Goal: Transaction & Acquisition: Download file/media

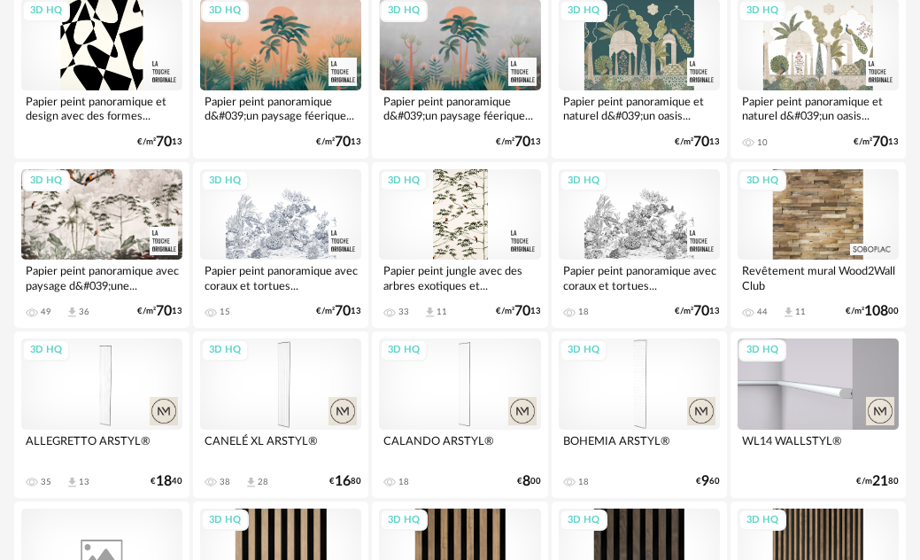
scroll to position [2037, 0]
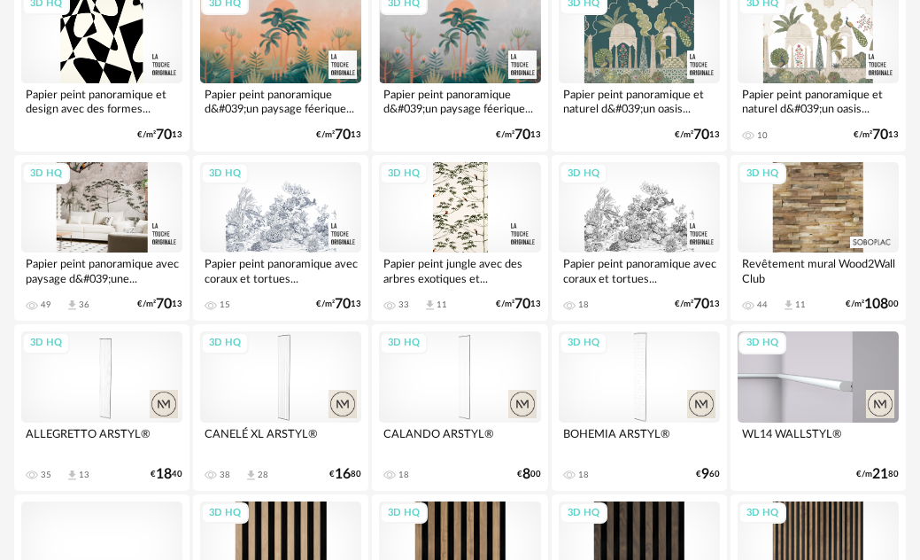
click at [109, 200] on div "3D HQ" at bounding box center [101, 207] width 161 height 90
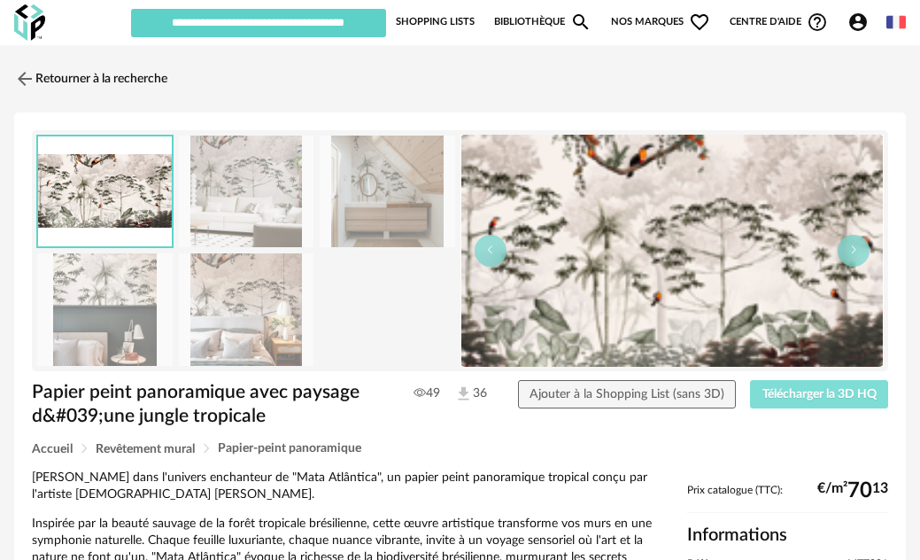
click at [773, 399] on span "Télécharger la 3D HQ" at bounding box center [820, 394] width 114 height 12
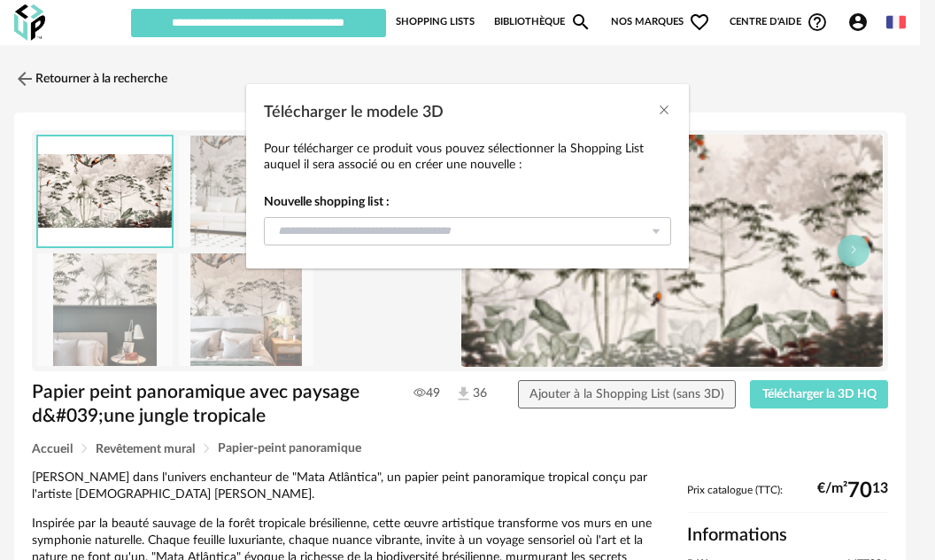
click at [593, 250] on div "Pour télécharger ce produit vous pouvez sélectionner la Shopping List auquel il…" at bounding box center [467, 201] width 407 height 120
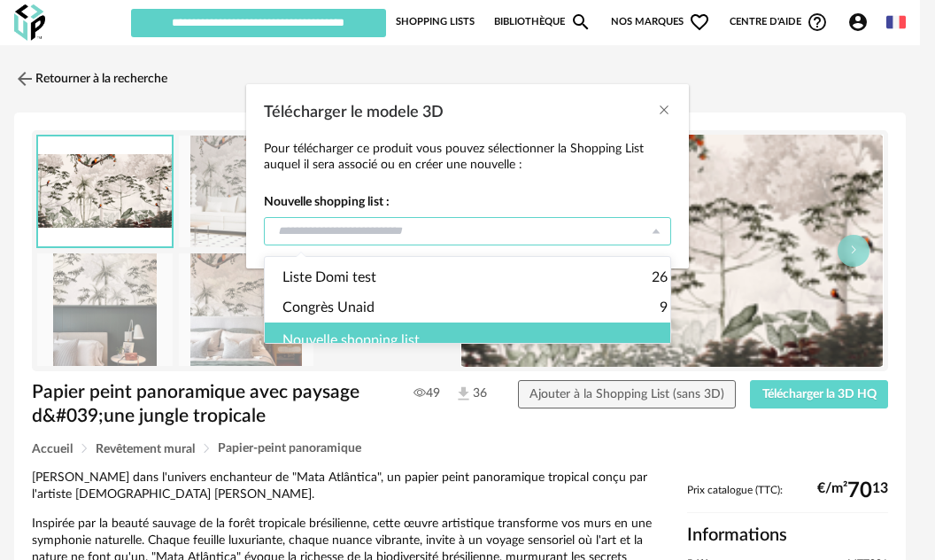
click at [585, 233] on input "Télécharger le modele 3D" at bounding box center [467, 231] width 407 height 28
click at [365, 302] on span "Congrès Unaid" at bounding box center [329, 307] width 92 height 30
type input "**********"
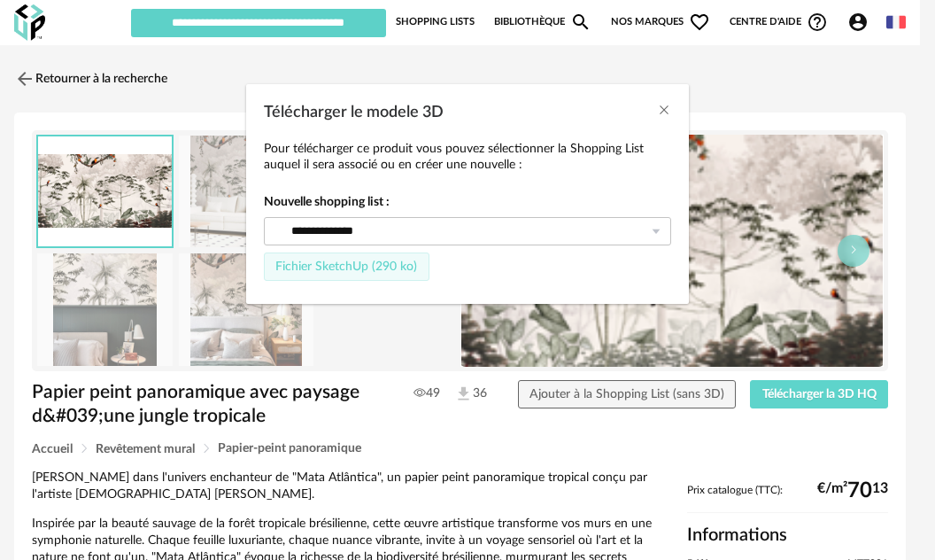
click at [394, 269] on span "Fichier SketchUp (290 ko)" at bounding box center [346, 266] width 142 height 12
type input "**********"
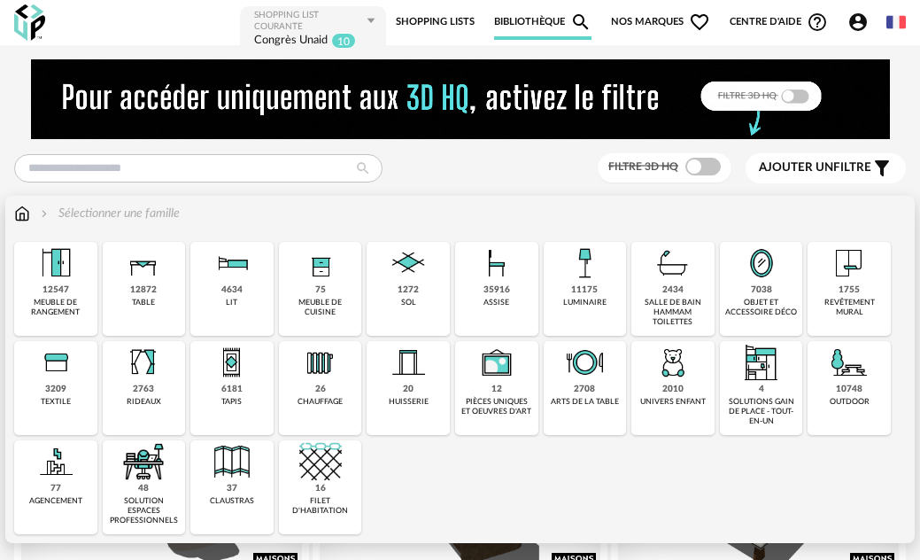
click at [847, 294] on div "1755" at bounding box center [849, 290] width 21 height 12
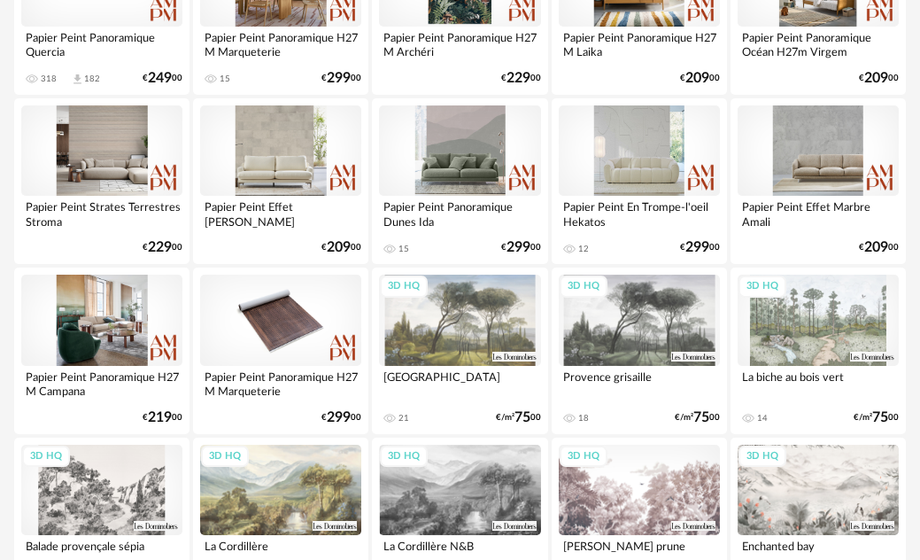
scroll to position [443, 0]
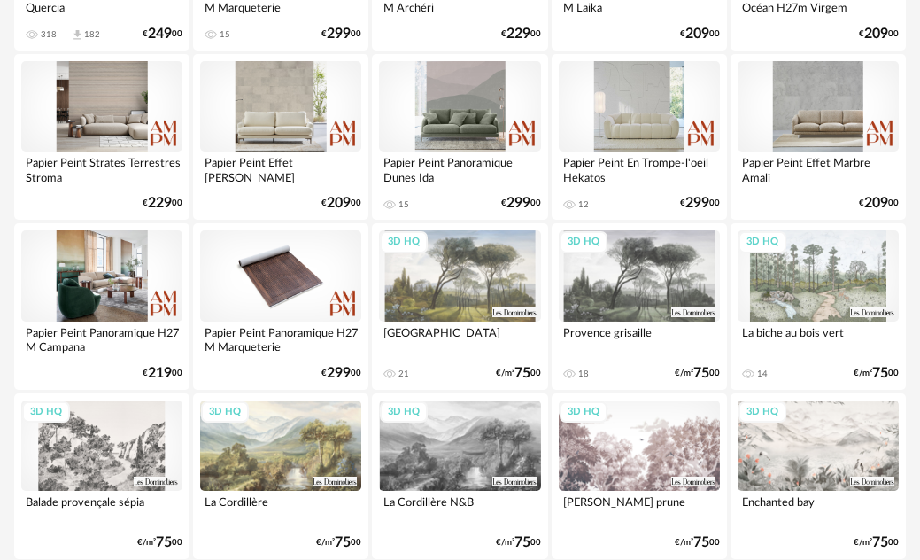
click at [647, 273] on div "3D HQ" at bounding box center [639, 275] width 161 height 90
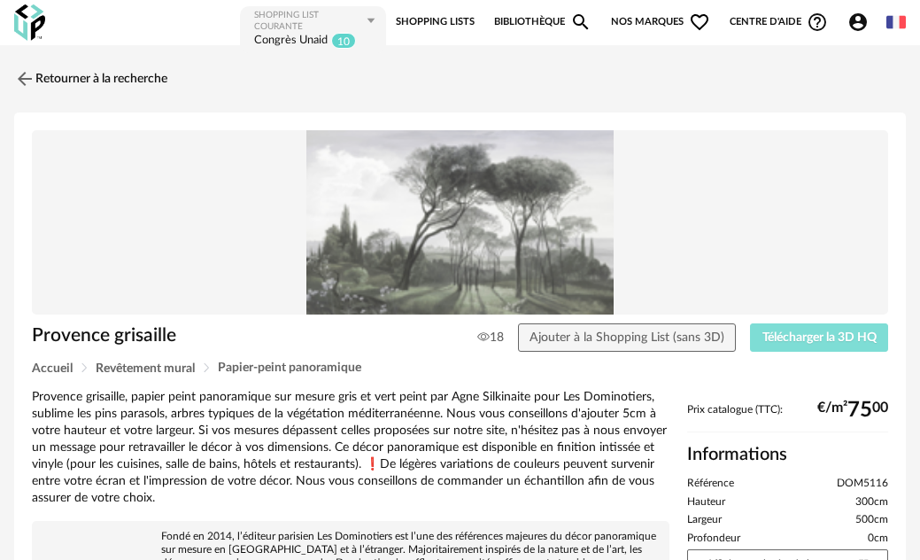
click at [807, 337] on span "Télécharger la 3D HQ" at bounding box center [820, 337] width 114 height 12
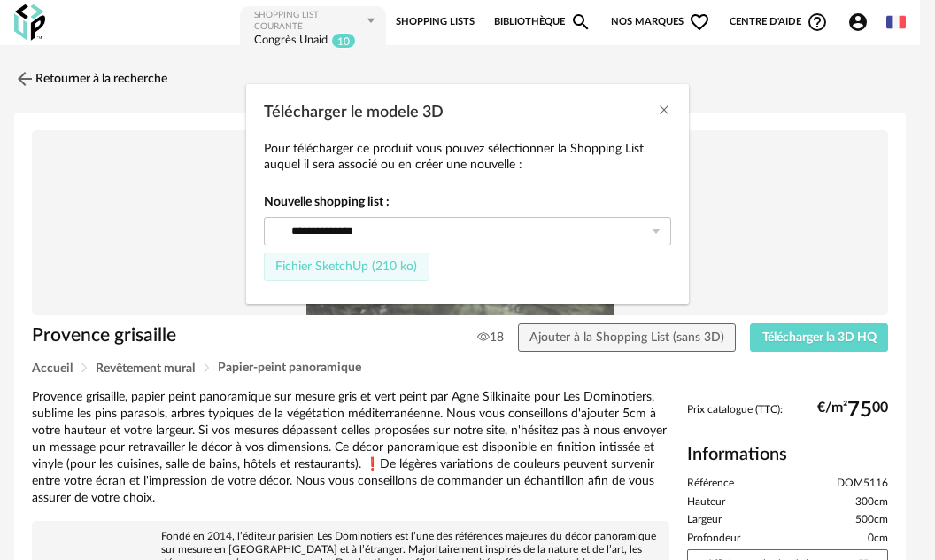
click at [401, 260] on button "Fichier SketchUp (210 ko)" at bounding box center [347, 266] width 166 height 28
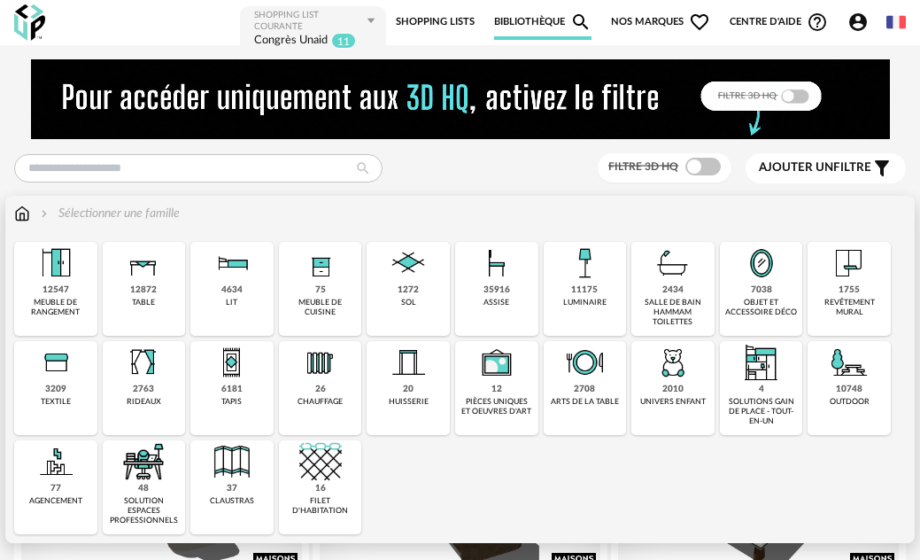
click at [829, 274] on img at bounding box center [849, 263] width 43 height 43
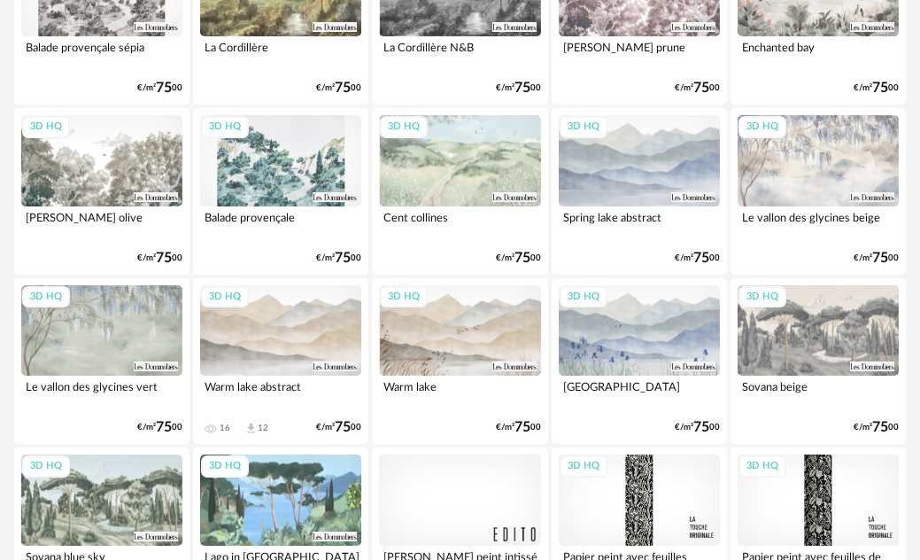
scroll to position [974, 0]
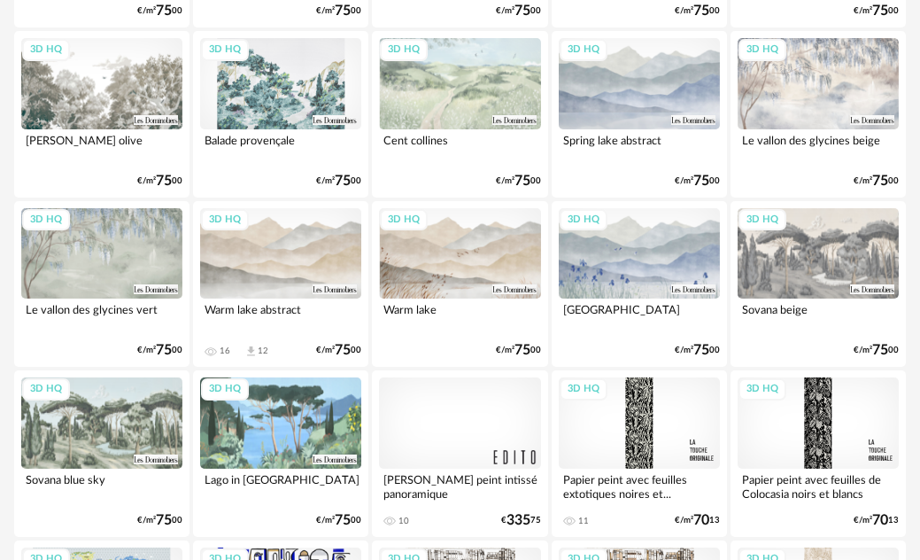
click at [291, 438] on div "3D HQ" at bounding box center [280, 422] width 161 height 90
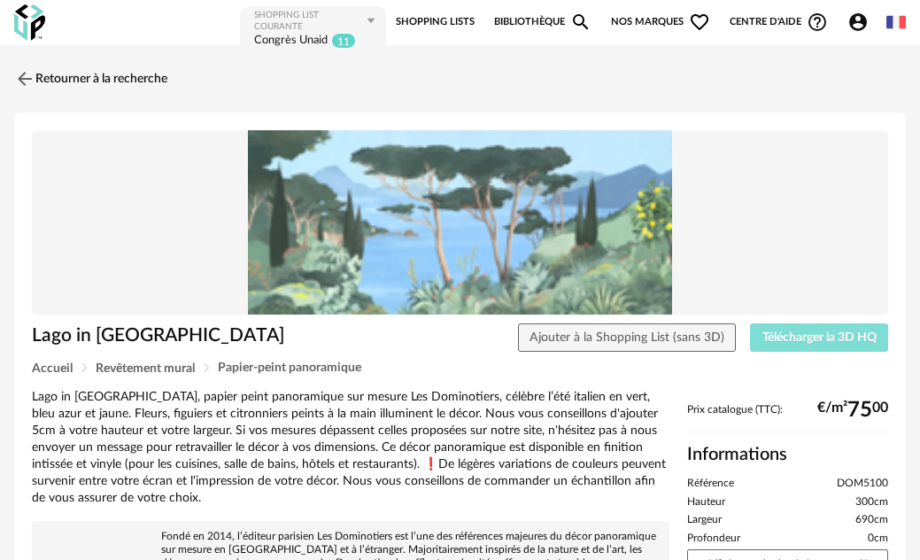
click at [793, 339] on span "Télécharger la 3D HQ" at bounding box center [820, 337] width 114 height 12
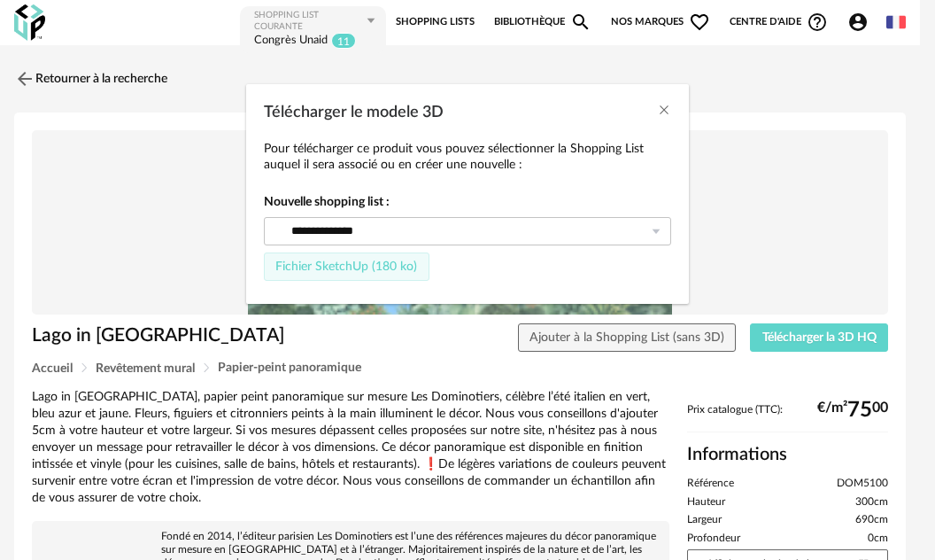
click at [390, 264] on span "Fichier SketchUp (180 ko)" at bounding box center [346, 266] width 142 height 12
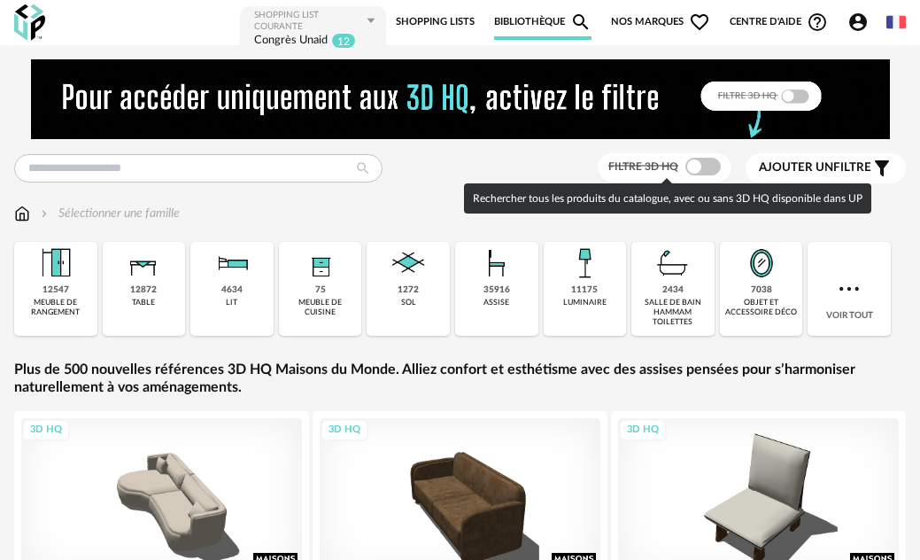
click at [712, 170] on span at bounding box center [703, 167] width 35 height 18
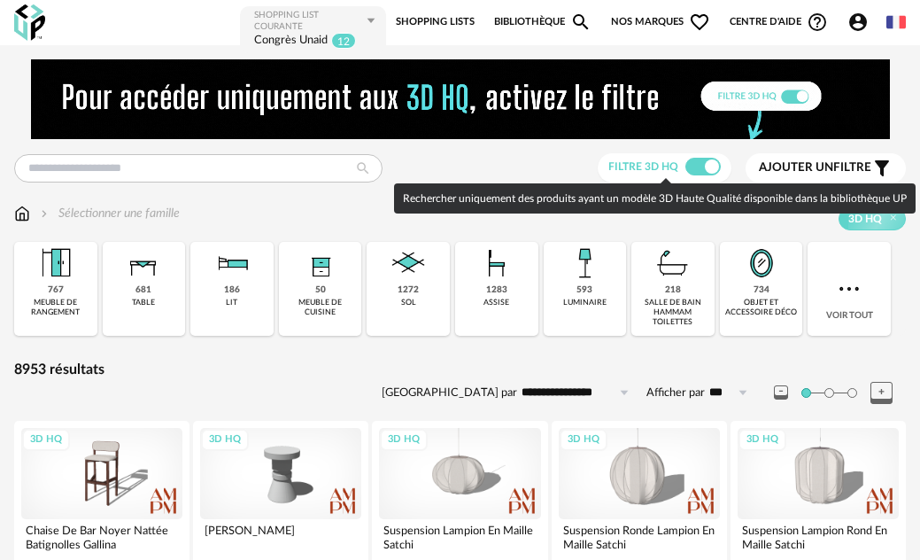
click at [695, 163] on span at bounding box center [703, 167] width 35 height 18
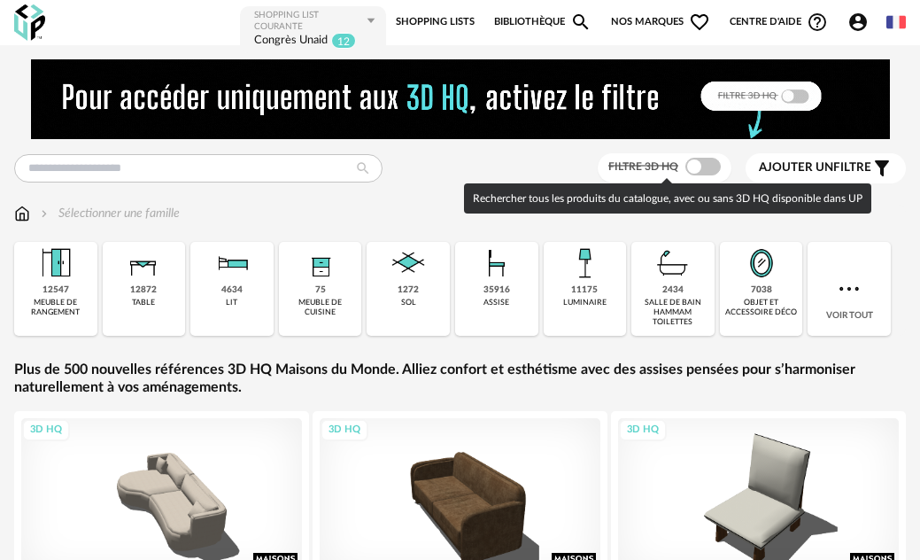
drag, startPoint x: 720, startPoint y: 163, endPoint x: 711, endPoint y: 164, distance: 8.9
click at [717, 161] on label "Filtre 3D HQ" at bounding box center [667, 166] width 116 height 14
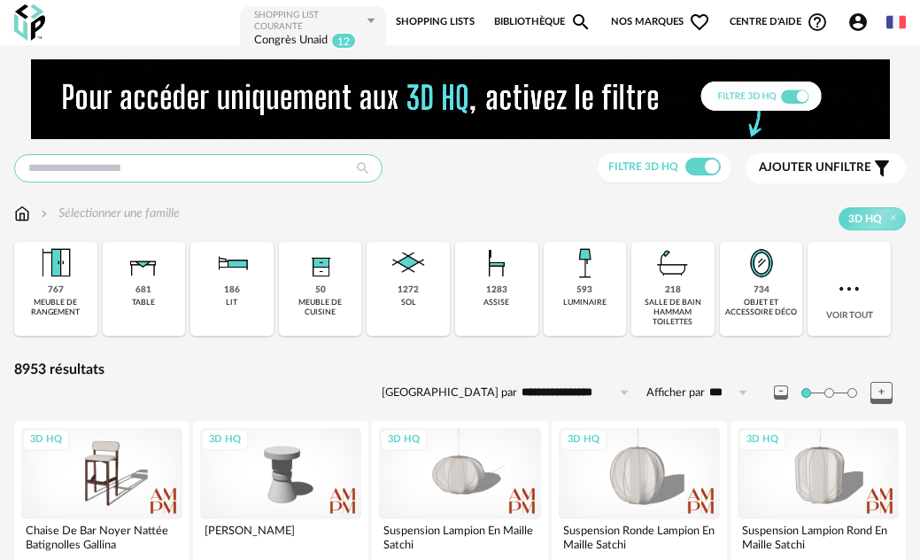
click at [105, 171] on input "text" at bounding box center [198, 168] width 368 height 28
click at [655, 16] on span "Nos marques Heart Outline icon" at bounding box center [660, 21] width 99 height 35
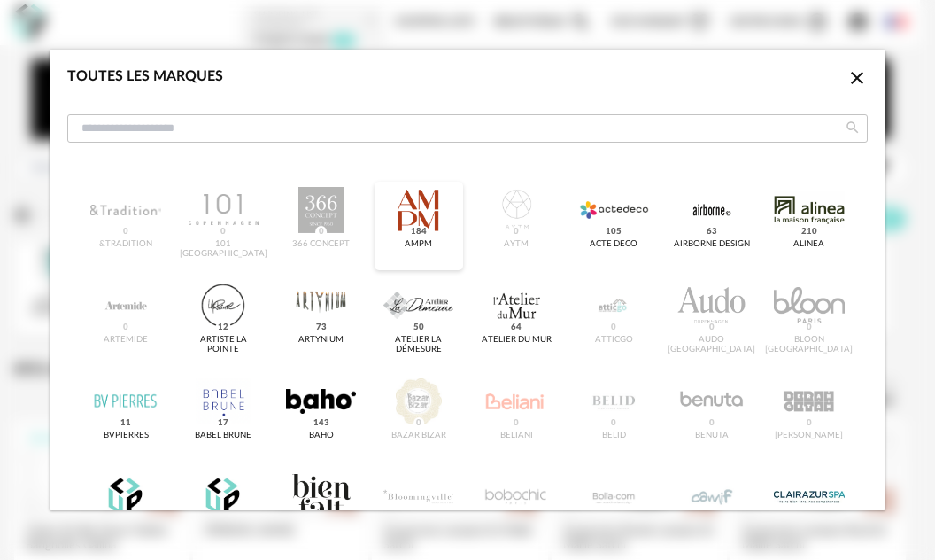
click at [442, 211] on div "dialog" at bounding box center [419, 210] width 70 height 46
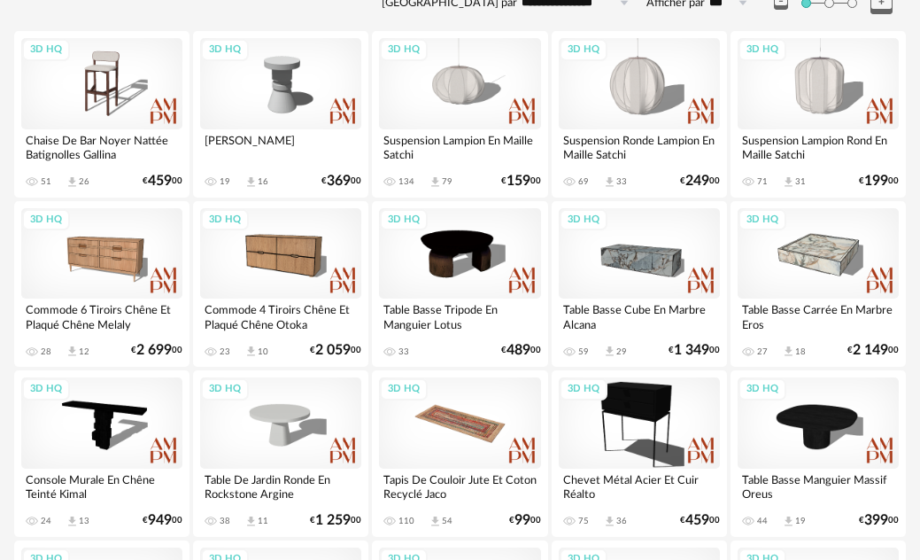
scroll to position [354, 0]
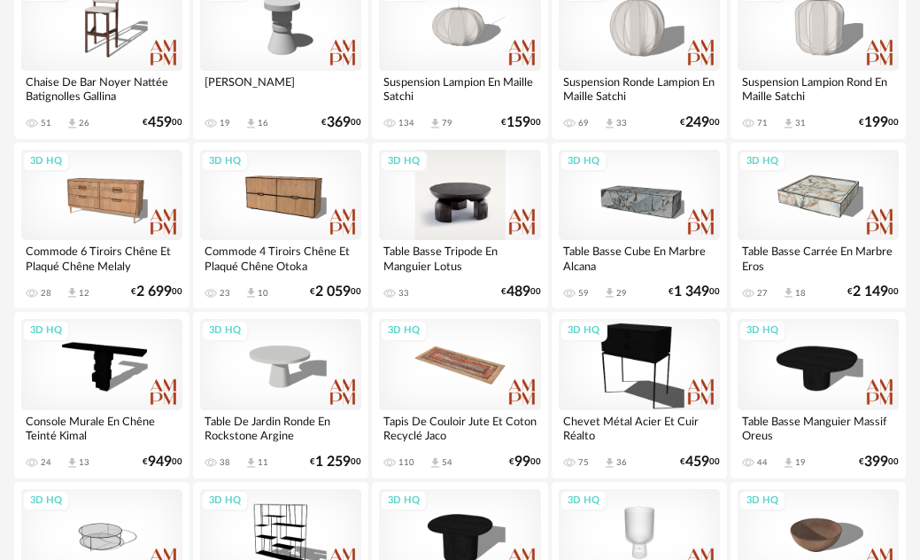
click at [484, 207] on div "3D HQ" at bounding box center [459, 195] width 161 height 90
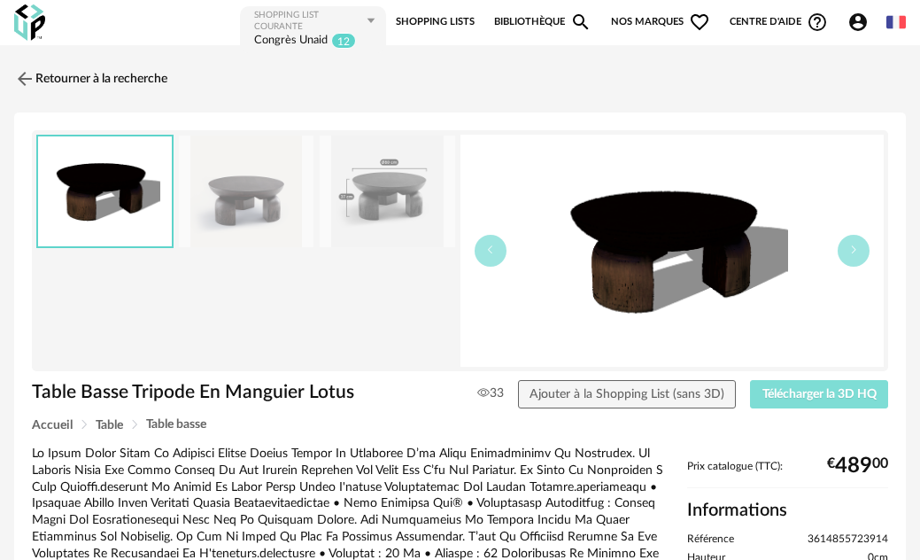
click at [815, 399] on span "Télécharger la 3D HQ" at bounding box center [820, 394] width 114 height 12
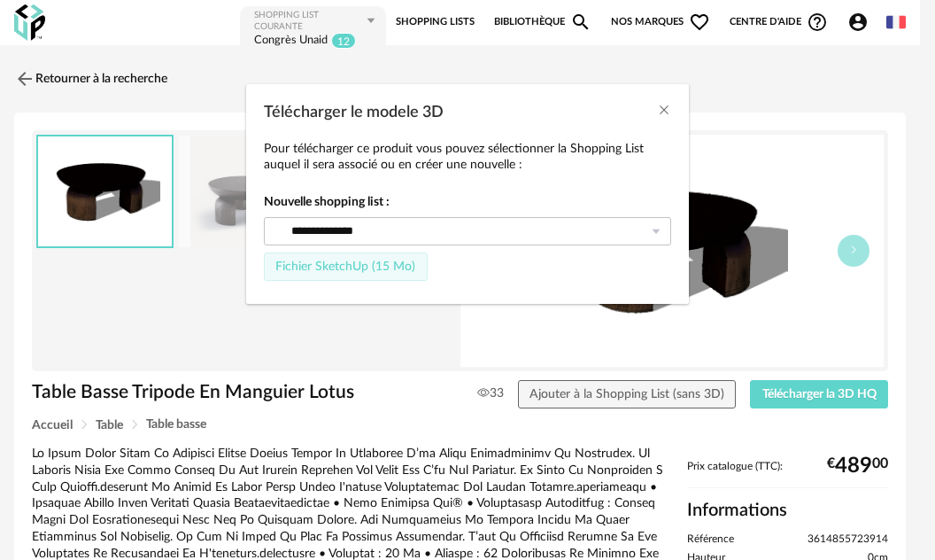
click at [369, 268] on span "Fichier SketchUp (15 Mo)" at bounding box center [345, 266] width 140 height 12
